Goal: Information Seeking & Learning: Learn about a topic

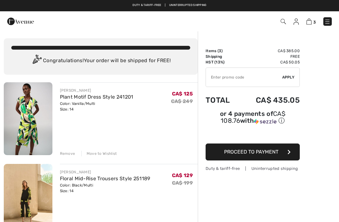
click at [283, 21] on img at bounding box center [282, 21] width 5 height 5
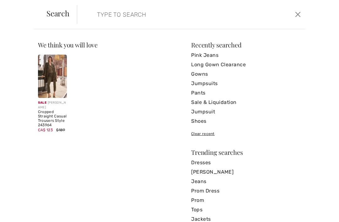
click at [143, 18] on input "search" at bounding box center [167, 14] width 151 height 19
type input "Q"
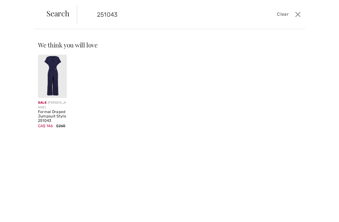
type input "251043"
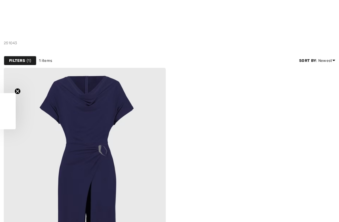
checkbox input "true"
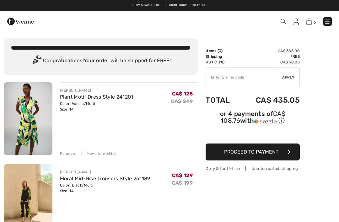
click at [285, 19] on img at bounding box center [282, 21] width 5 height 5
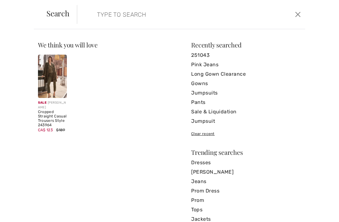
click at [159, 16] on input "search" at bounding box center [167, 14] width 151 height 19
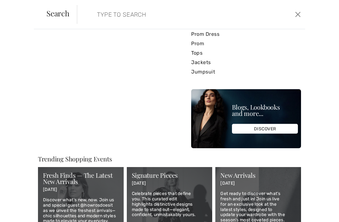
scroll to position [160, 0]
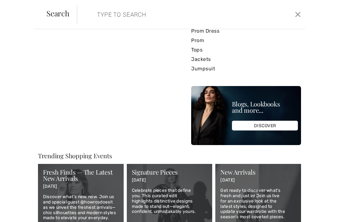
click at [208, 70] on link "Jumpsuit" at bounding box center [246, 68] width 110 height 9
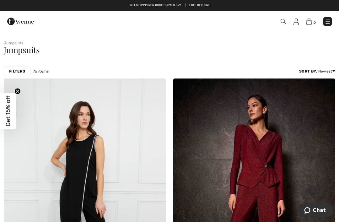
click at [283, 20] on img at bounding box center [282, 21] width 5 height 5
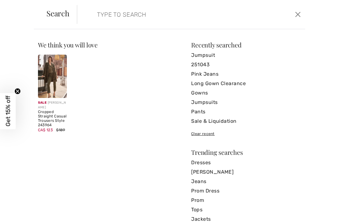
click at [202, 101] on link "Jumpsuits" at bounding box center [246, 101] width 110 height 9
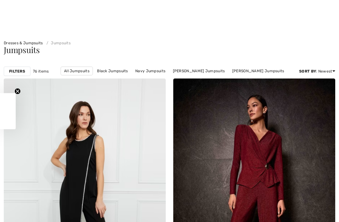
scroll to position [117, 0]
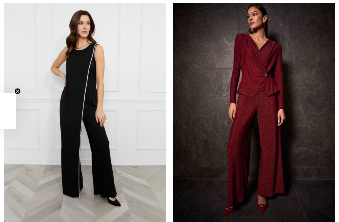
checkbox input "true"
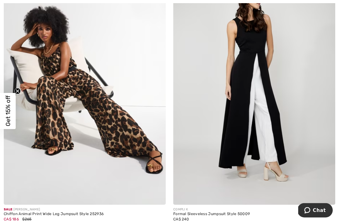
scroll to position [4841, 0]
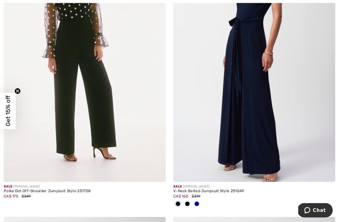
scroll to position [417, 0]
click at [196, 187] on div "Sale JOSEPH RIBKOFF" at bounding box center [254, 186] width 162 height 5
click at [269, 139] on img at bounding box center [254, 60] width 162 height 243
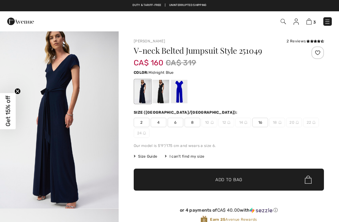
checkbox input "true"
click at [178, 95] on div at bounding box center [179, 92] width 16 height 24
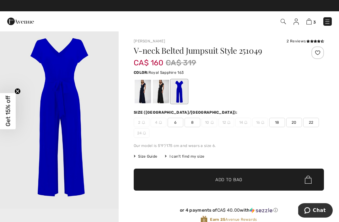
click at [245, 129] on div "2 4 6 8 10 12 14 16 18 20 22 24" at bounding box center [229, 128] width 190 height 20
click at [76, 116] on img "1 / 1" at bounding box center [59, 120] width 118 height 178
click at [245, 122] on img at bounding box center [245, 122] width 3 height 3
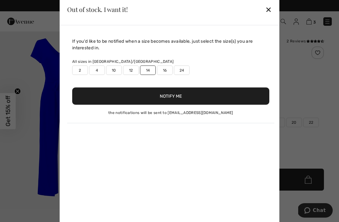
click at [257, 95] on button "Notify Me" at bounding box center [170, 95] width 197 height 17
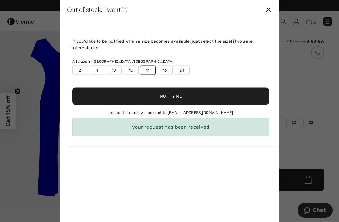
click at [271, 10] on div "✕" at bounding box center [268, 9] width 7 height 13
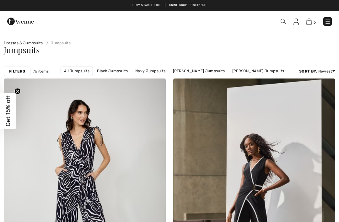
checkbox input "true"
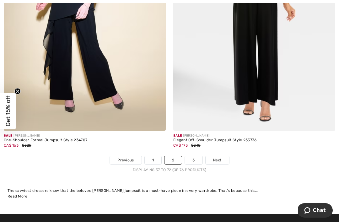
scroll to position [4925, 0]
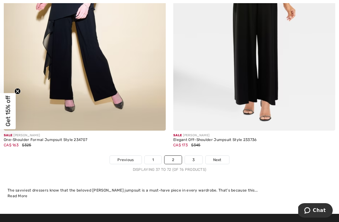
click at [195, 155] on link "3" at bounding box center [193, 159] width 17 height 8
click at [195, 157] on link "3" at bounding box center [193, 159] width 17 height 8
click at [195, 155] on link "3" at bounding box center [193, 159] width 17 height 8
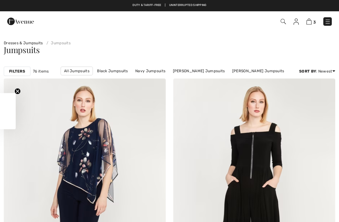
checkbox input "true"
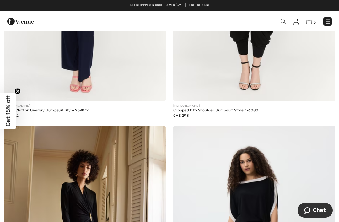
scroll to position [219, 0]
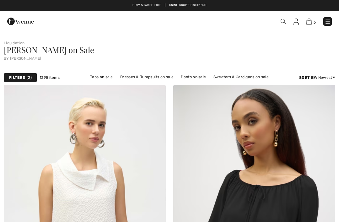
checkbox input "true"
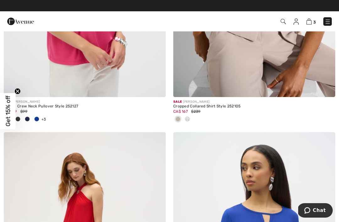
scroll to position [505, 0]
